Goal: Navigation & Orientation: Find specific page/section

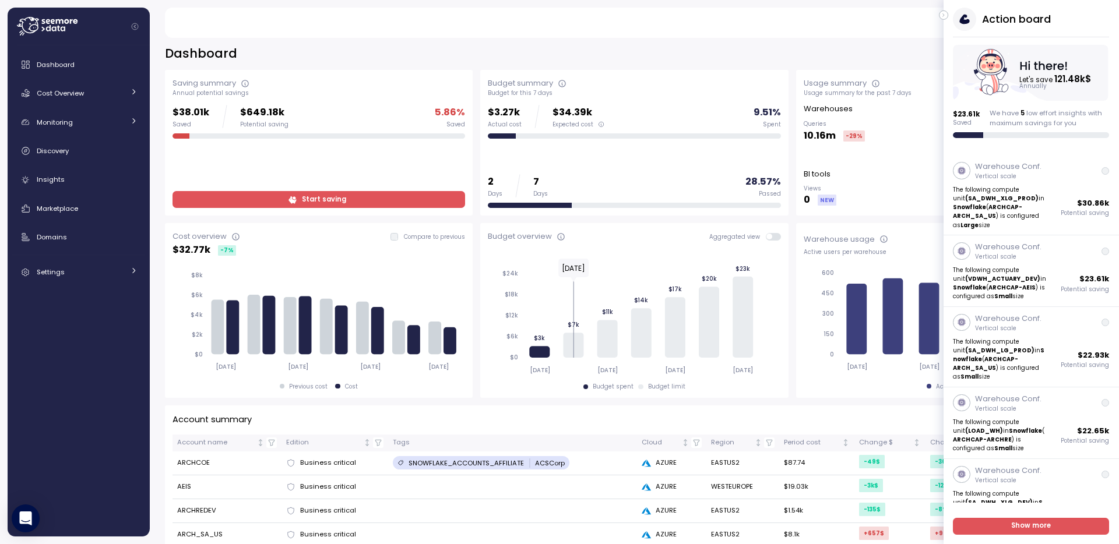
click at [944, 13] on icon "button" at bounding box center [943, 15] width 5 height 14
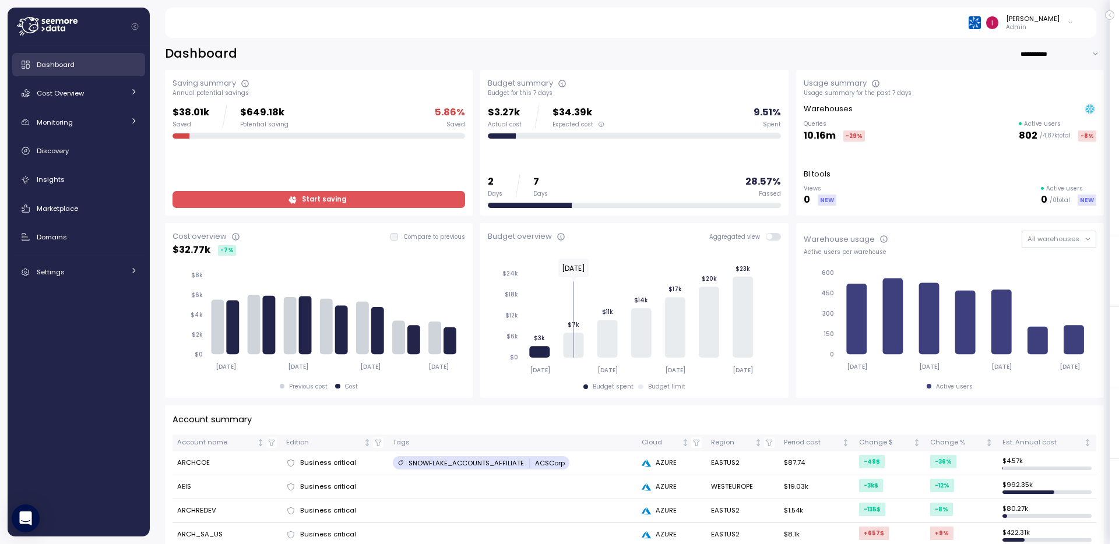
click at [69, 65] on span "Dashboard" at bounding box center [56, 64] width 38 height 9
click at [105, 97] on div "Cost Overview" at bounding box center [80, 93] width 87 height 12
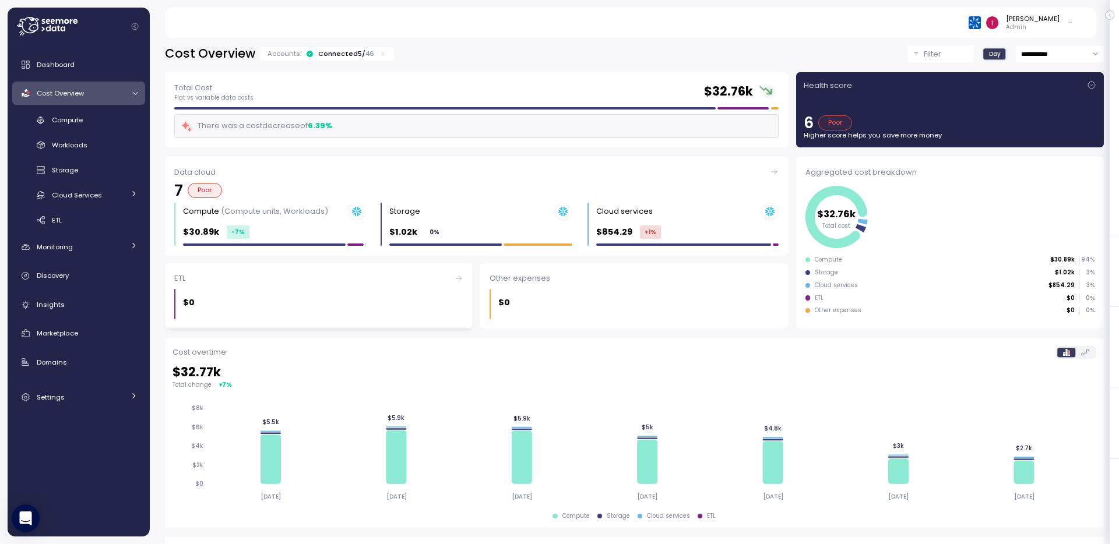
scroll to position [20, 0]
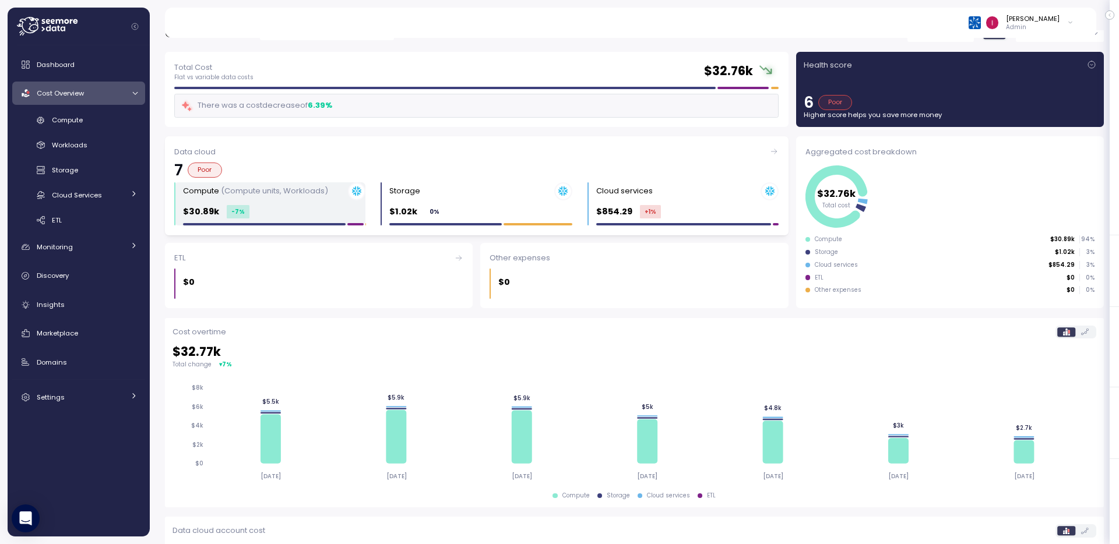
click at [276, 183] on div "Compute (Compute units, Workloads)" at bounding box center [274, 191] width 182 height 18
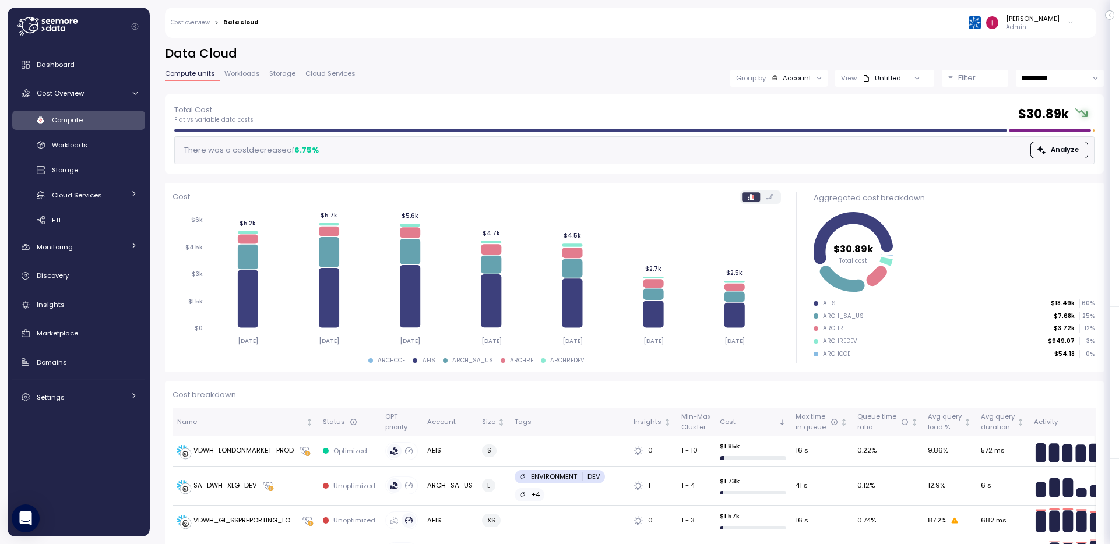
click at [185, 27] on div "Cost overview > Data cloud [PERSON_NAME] Admin" at bounding box center [623, 23] width 916 height 30
click at [189, 23] on link "Cost overview" at bounding box center [190, 23] width 39 height 6
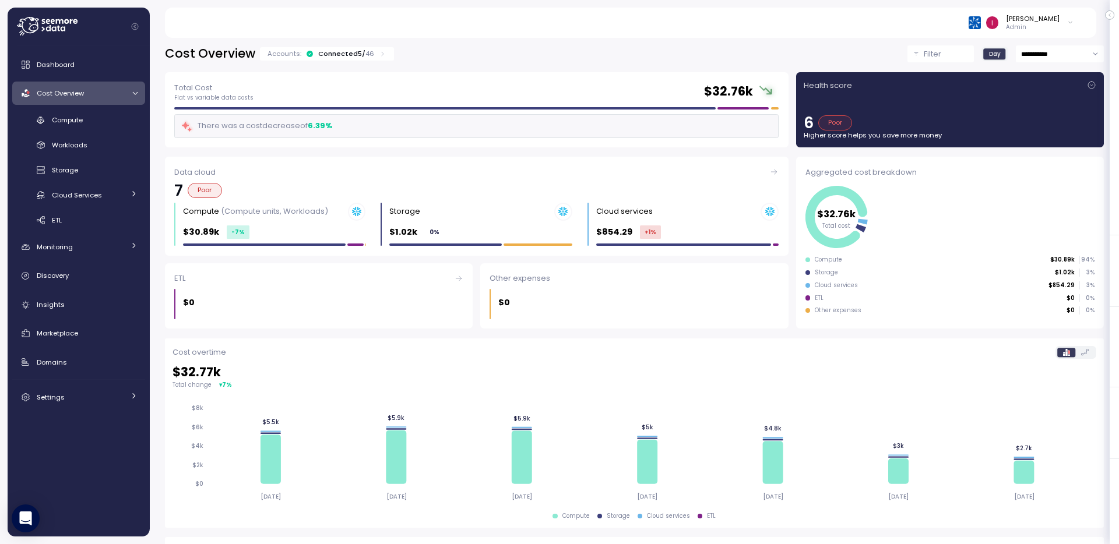
click at [1038, 23] on p "Admin" at bounding box center [1033, 27] width 54 height 8
click at [719, 29] on div "[PERSON_NAME] Admin" at bounding box center [629, 23] width 903 height 30
click at [63, 311] on link "Insights" at bounding box center [78, 304] width 133 height 23
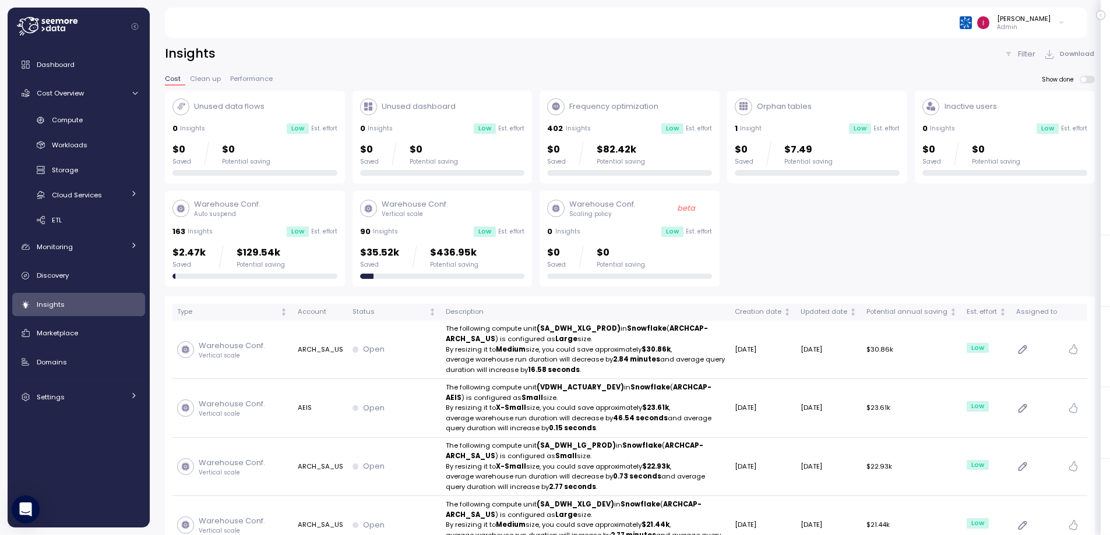
click at [209, 80] on span "Clean up" at bounding box center [205, 79] width 31 height 6
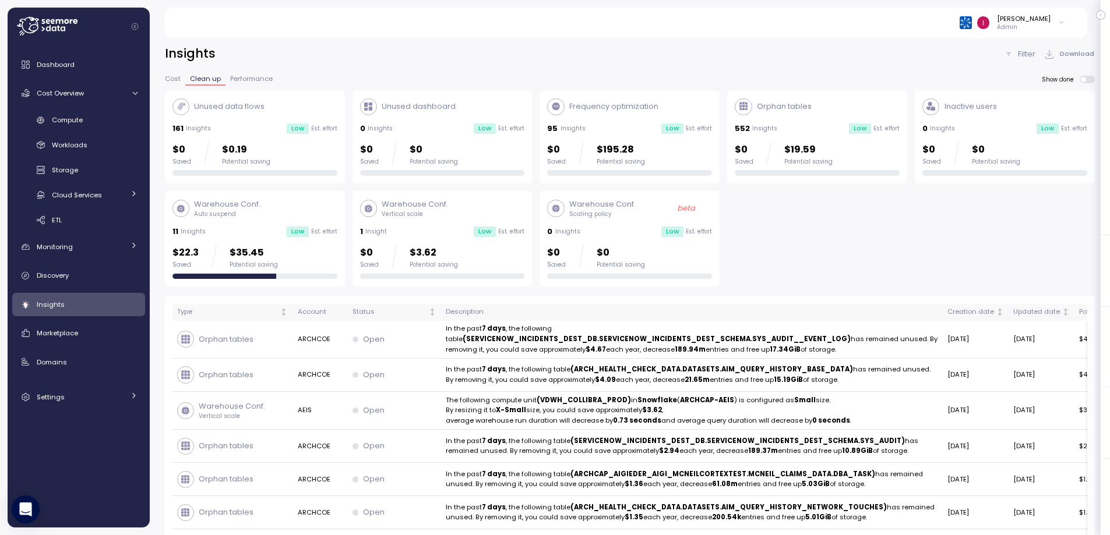
click at [178, 82] on span "Cost" at bounding box center [173, 79] width 16 height 6
